Goal: Check status: Verify the current state of an ongoing process or item

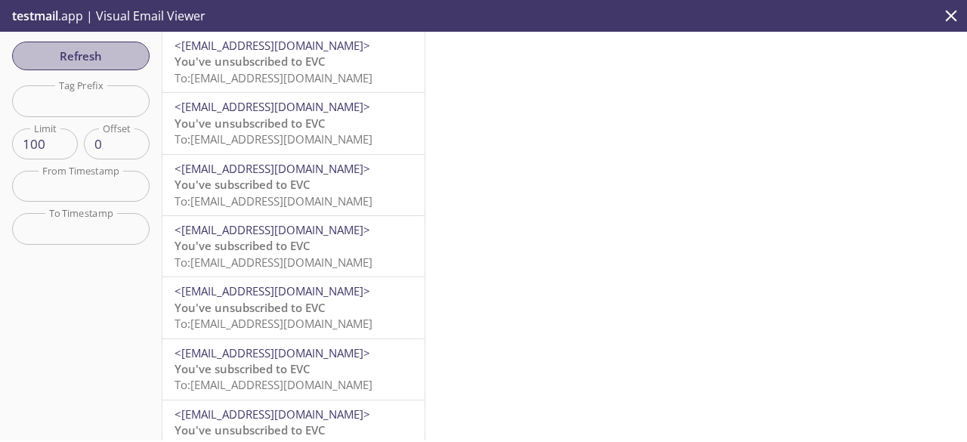
click at [84, 57] on span "Refresh" at bounding box center [80, 56] width 113 height 20
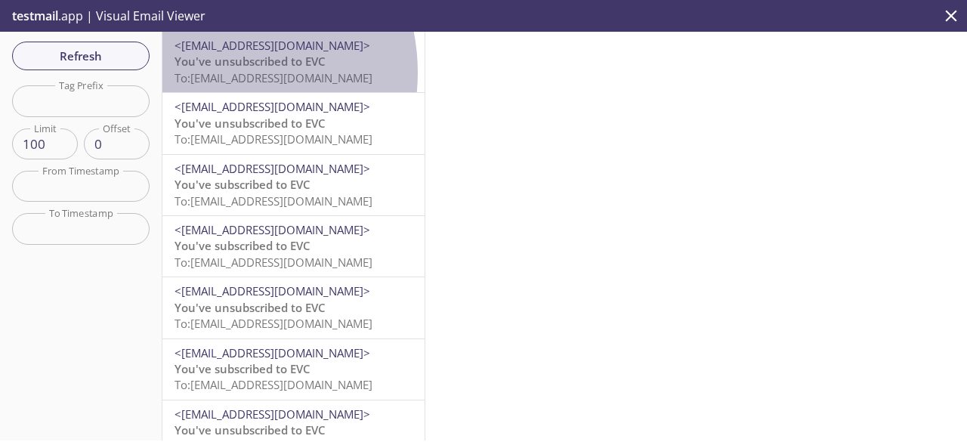
click at [207, 73] on span "To: [EMAIL_ADDRESS][DOMAIN_NAME]" at bounding box center [273, 77] width 198 height 15
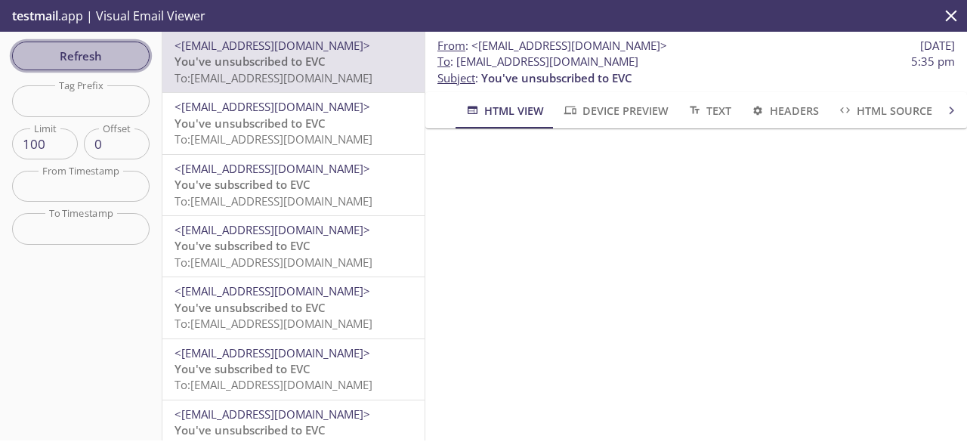
click at [110, 52] on span "Refresh" at bounding box center [80, 56] width 113 height 20
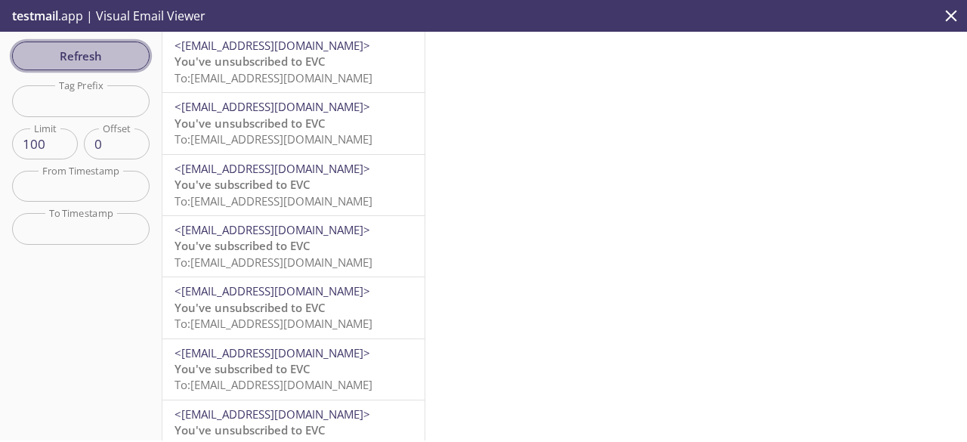
click at [110, 52] on span "Refresh" at bounding box center [80, 56] width 113 height 20
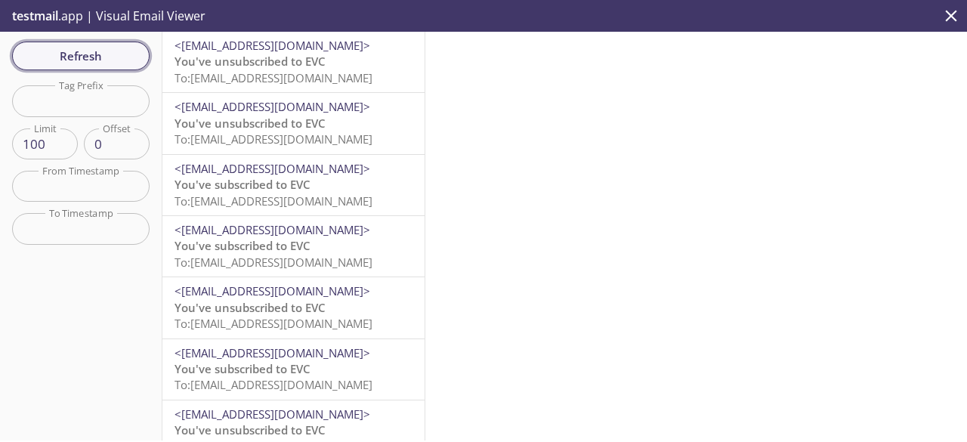
click at [113, 43] on button "Refresh" at bounding box center [80, 56] width 137 height 29
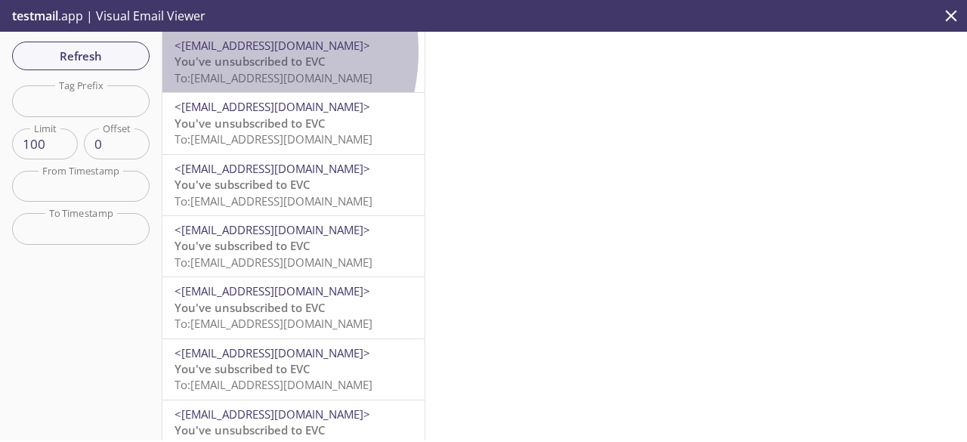
click at [214, 51] on span "<[EMAIL_ADDRESS][DOMAIN_NAME]>" at bounding box center [272, 45] width 196 height 15
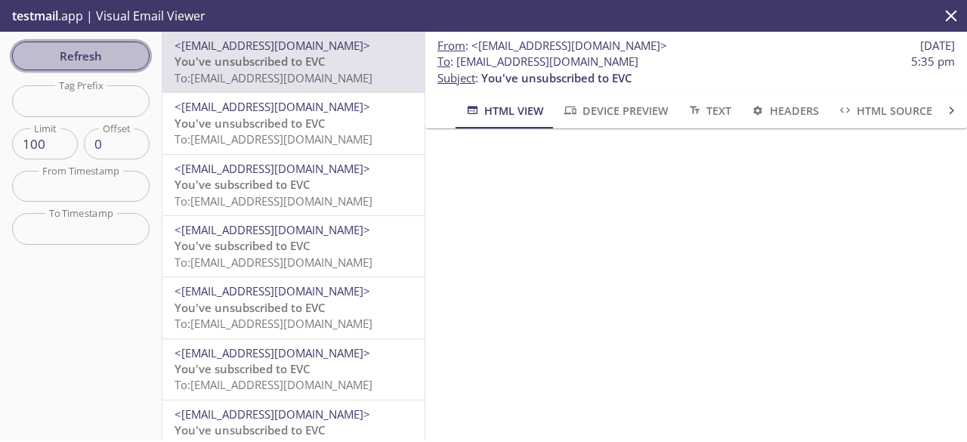
click at [59, 60] on span "Refresh" at bounding box center [80, 56] width 113 height 20
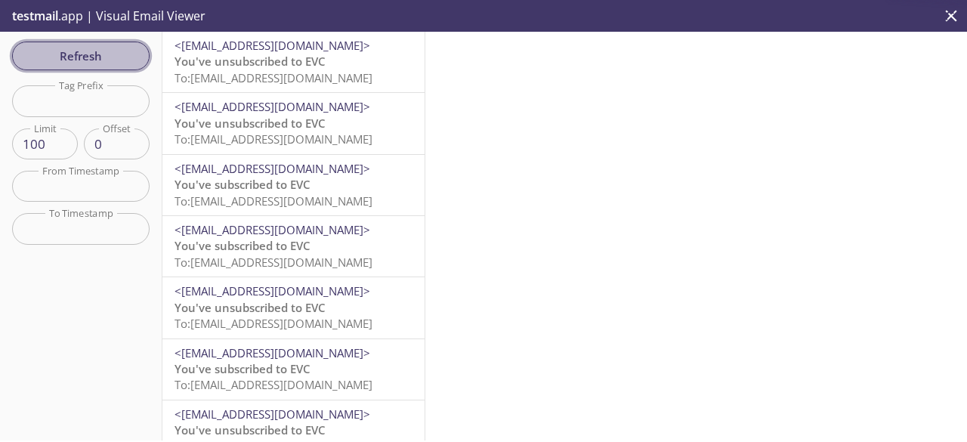
click at [59, 60] on span "Refresh" at bounding box center [80, 56] width 113 height 20
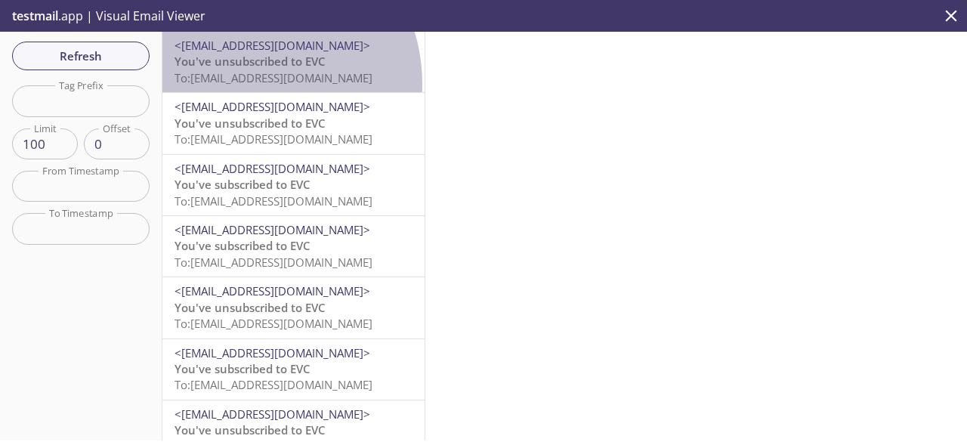
click at [239, 85] on span "To: [EMAIL_ADDRESS][DOMAIN_NAME]" at bounding box center [273, 77] width 198 height 15
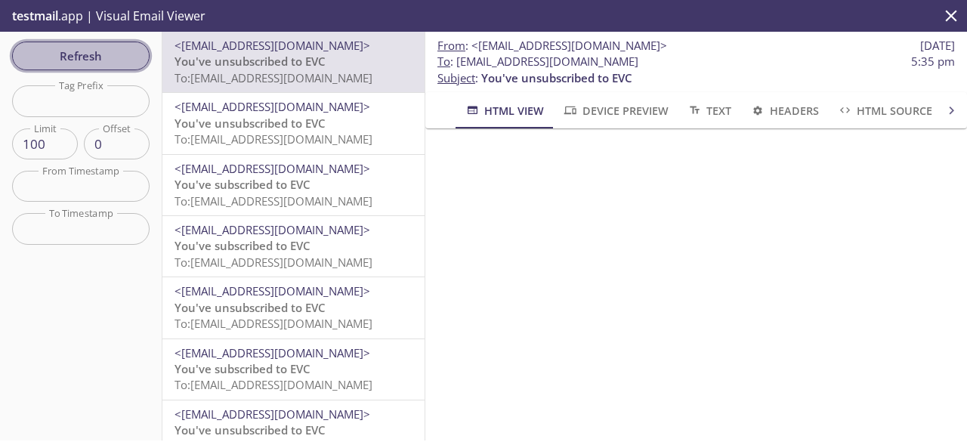
click at [97, 61] on span "Refresh" at bounding box center [80, 56] width 113 height 20
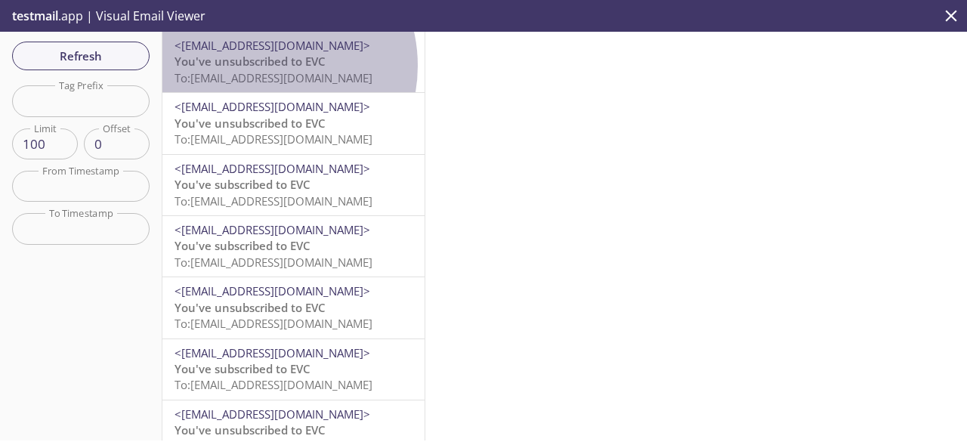
click at [261, 66] on span "You've unsubscribed to EVC" at bounding box center [249, 61] width 151 height 15
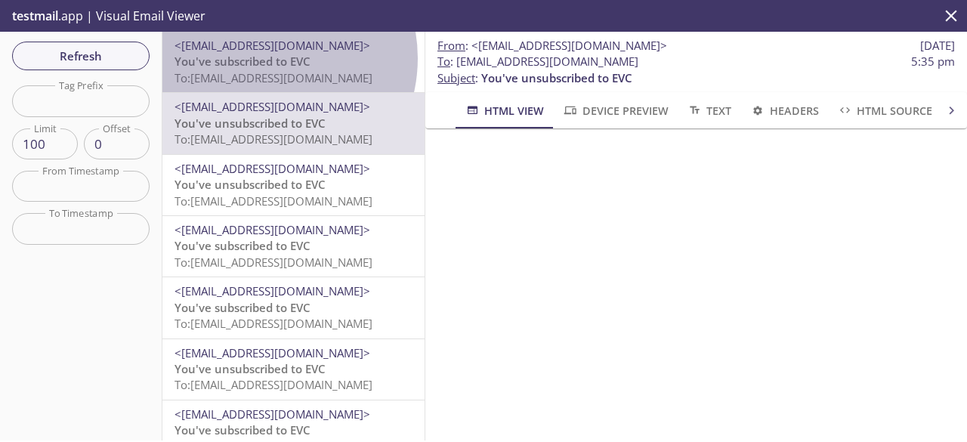
click at [261, 58] on span "You've subscribed to EVC" at bounding box center [242, 61] width 136 height 15
